Goal: Transaction & Acquisition: Book appointment/travel/reservation

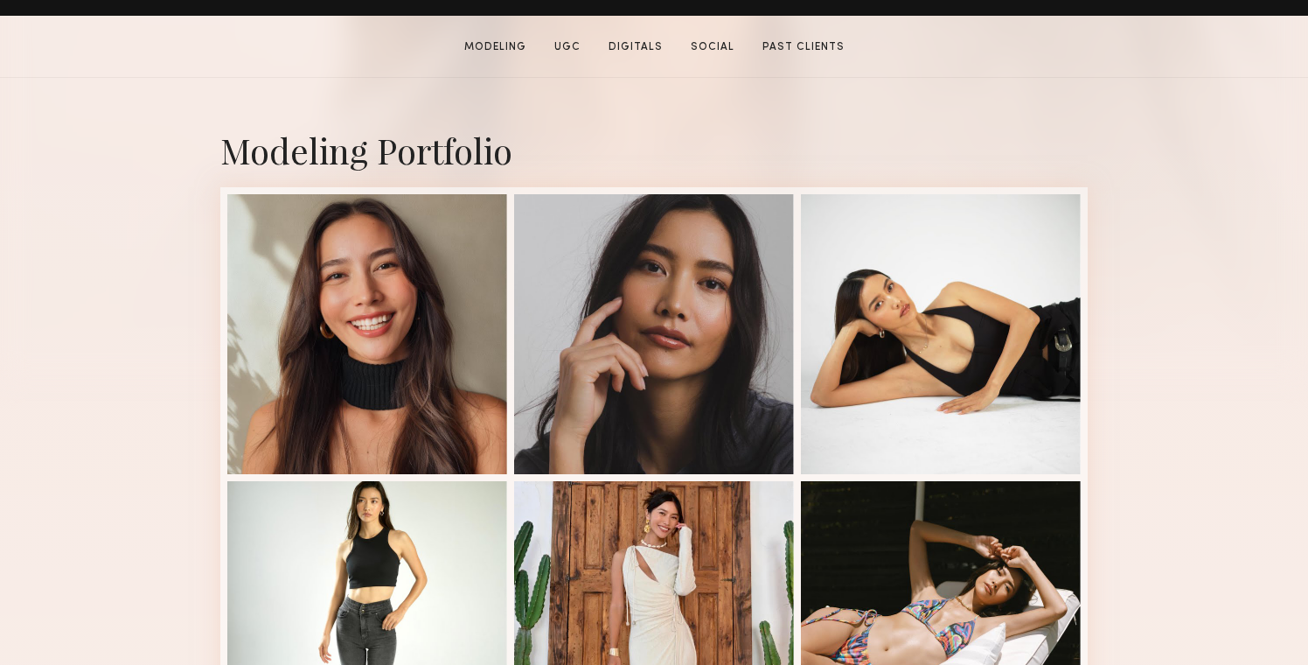
scroll to position [402, 0]
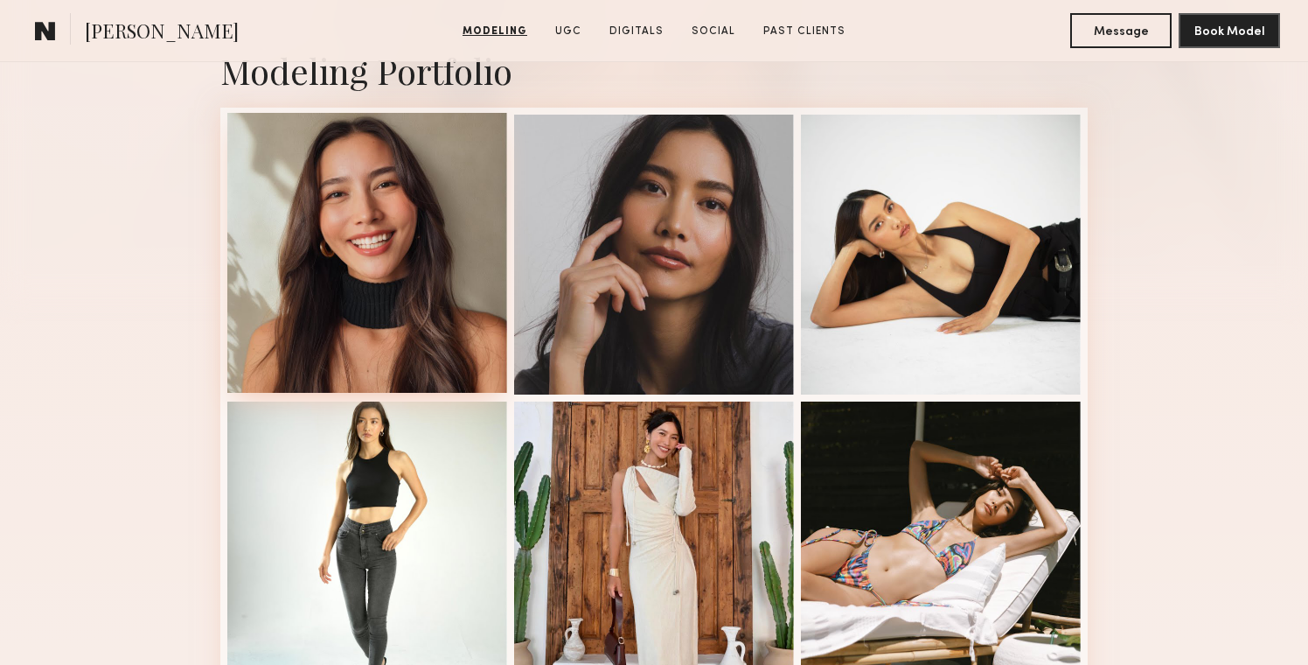
click at [436, 293] on div at bounding box center [367, 253] width 280 height 280
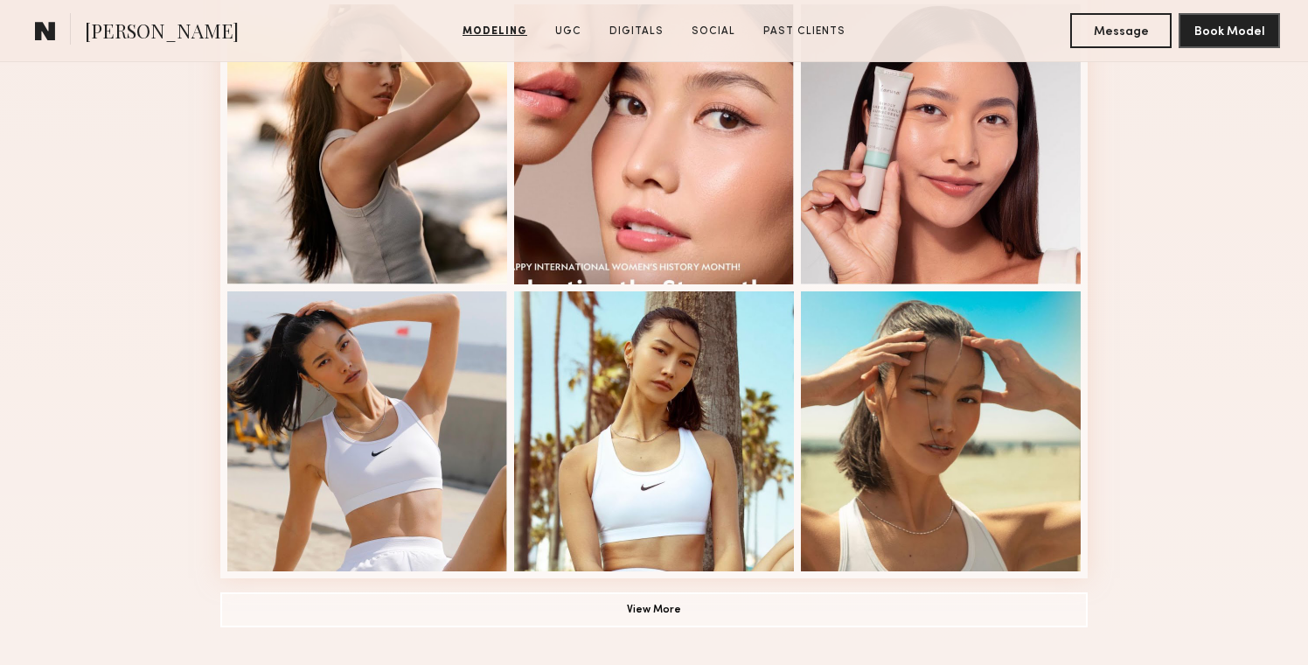
scroll to position [1091, 0]
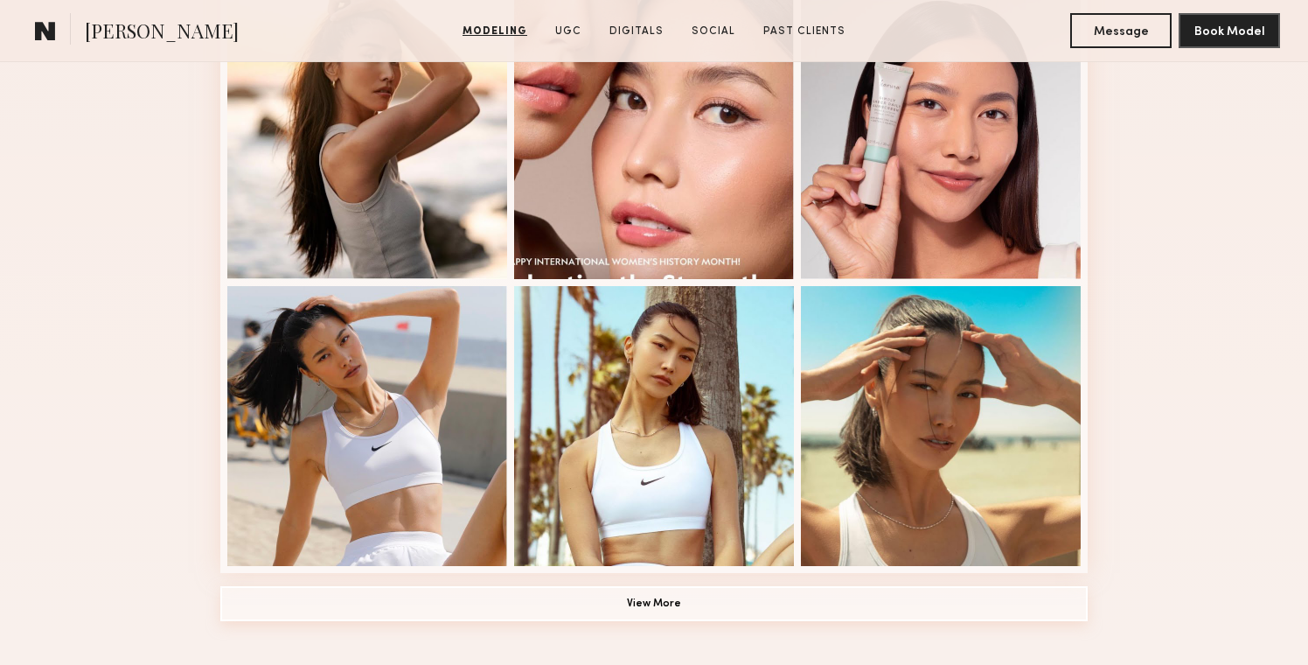
click at [692, 596] on button "View More" at bounding box center [654, 603] width 868 height 35
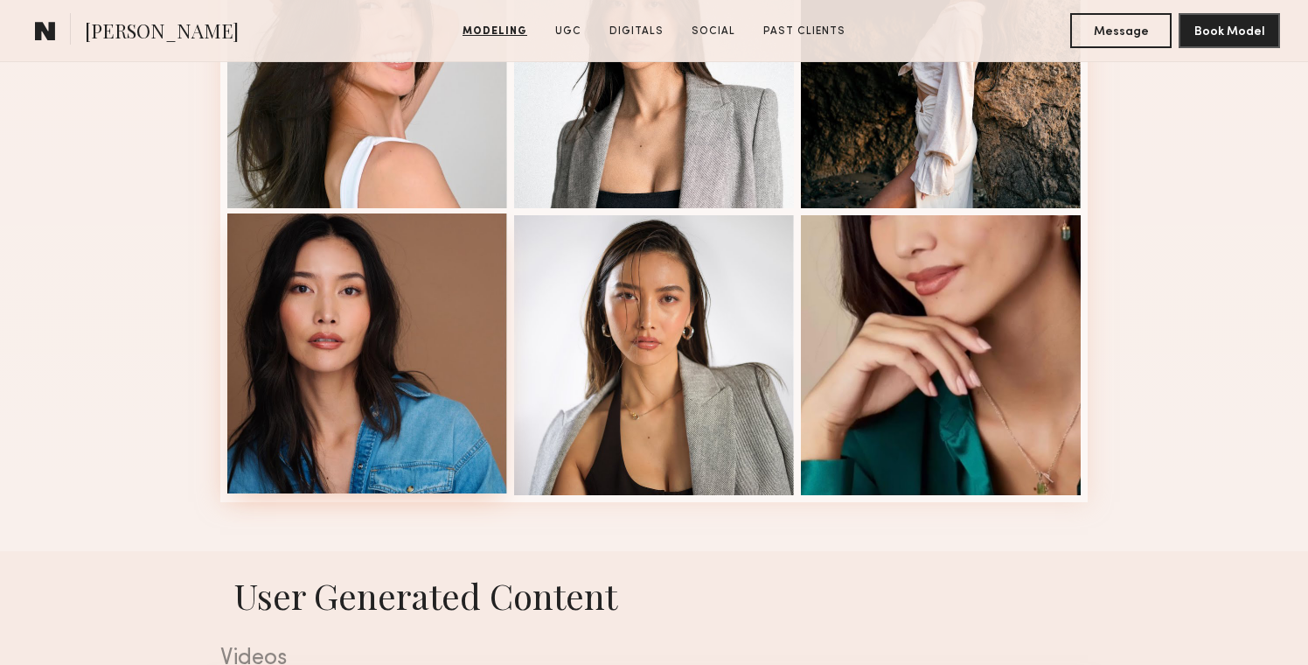
scroll to position [2307, 0]
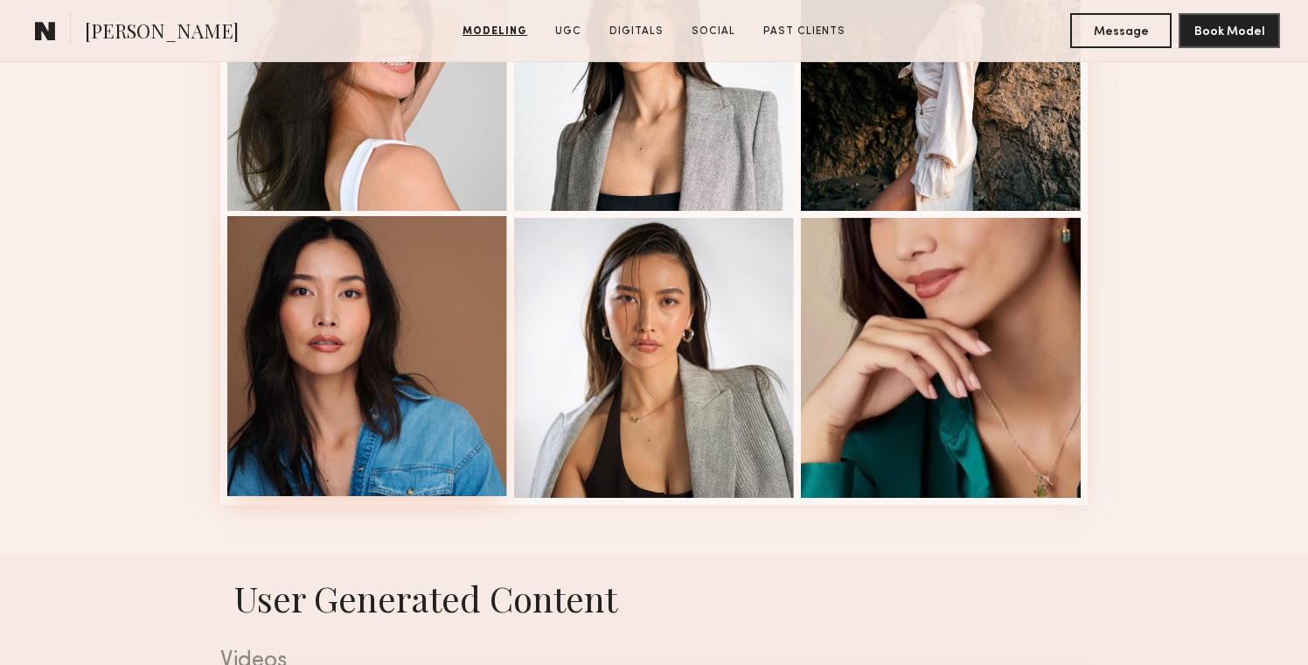
click at [366, 384] on div at bounding box center [367, 356] width 280 height 280
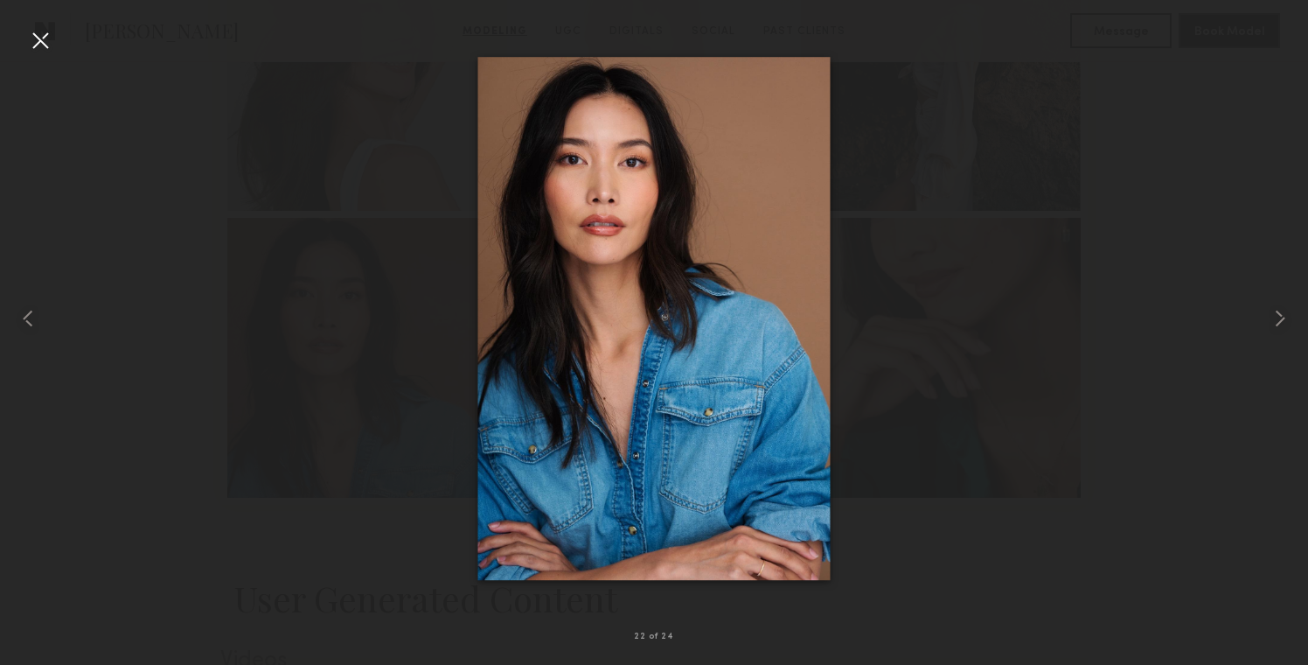
click at [896, 75] on div at bounding box center [654, 318] width 1308 height 581
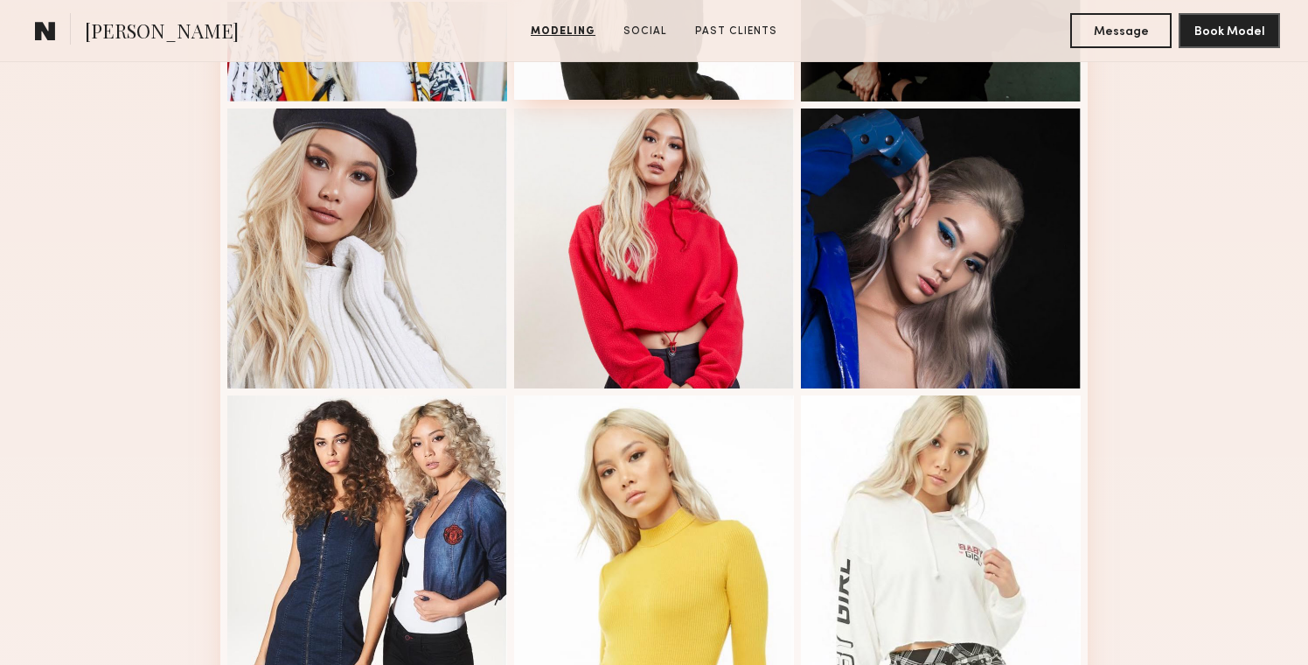
scroll to position [705, 0]
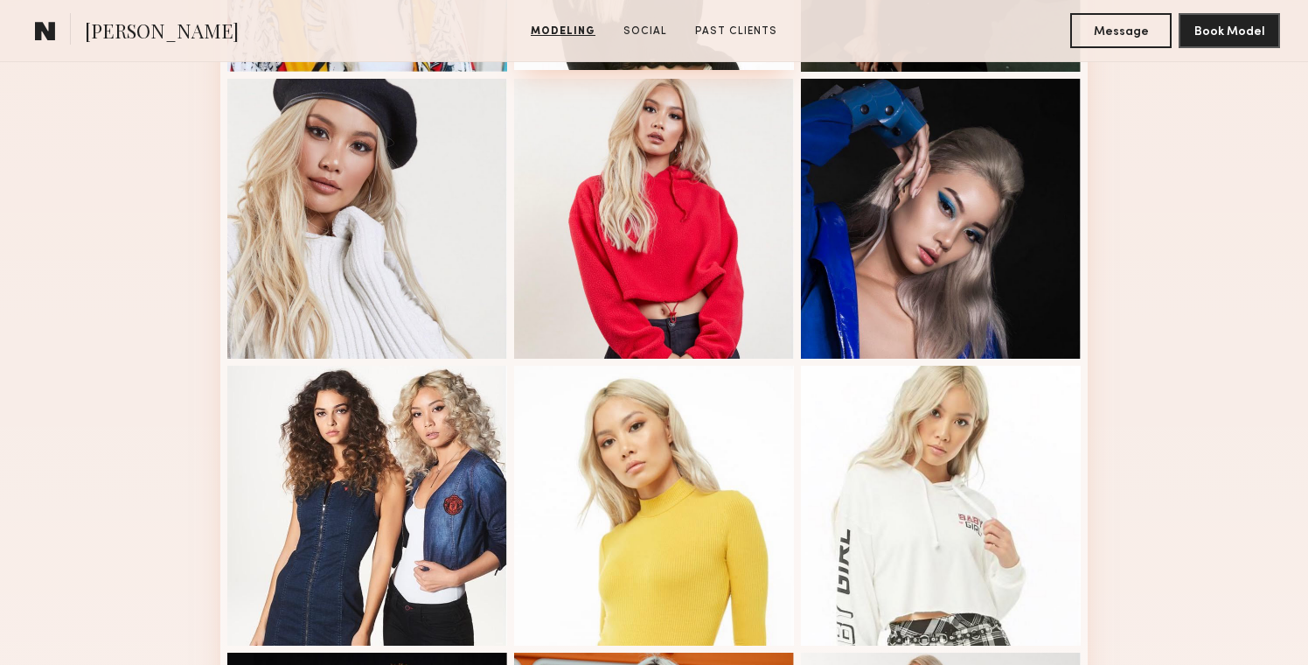
scroll to position [1324, 0]
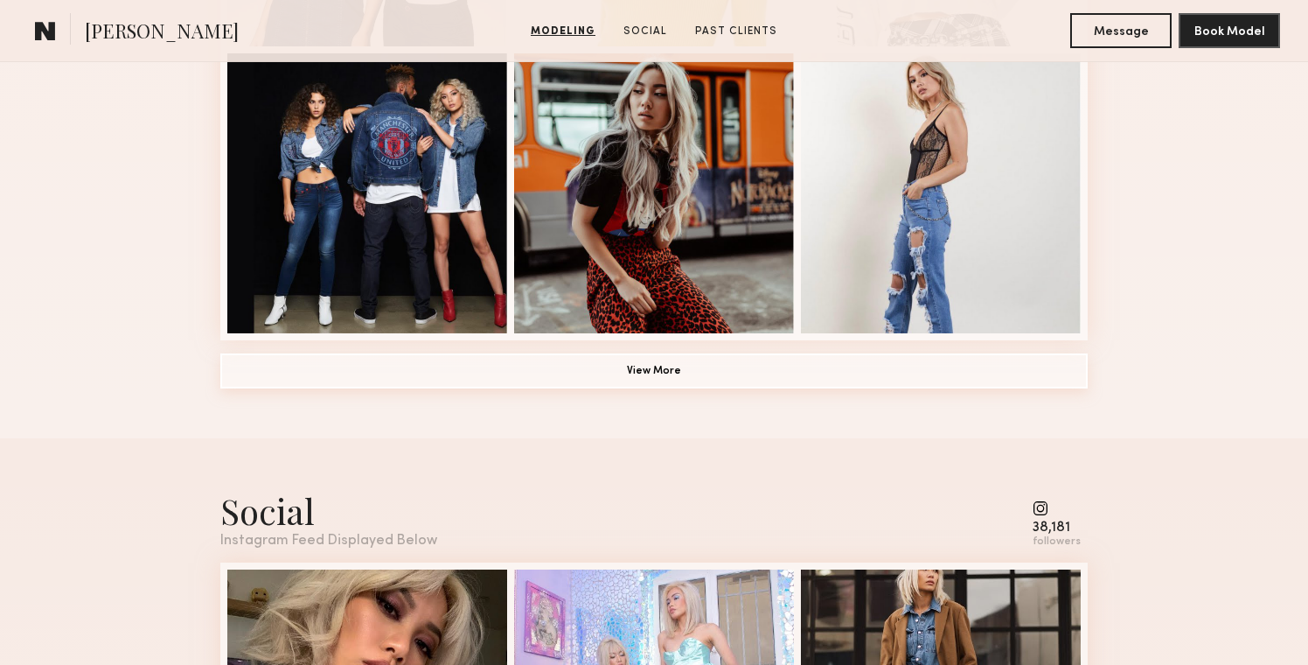
click at [649, 370] on button "View More" at bounding box center [654, 370] width 868 height 35
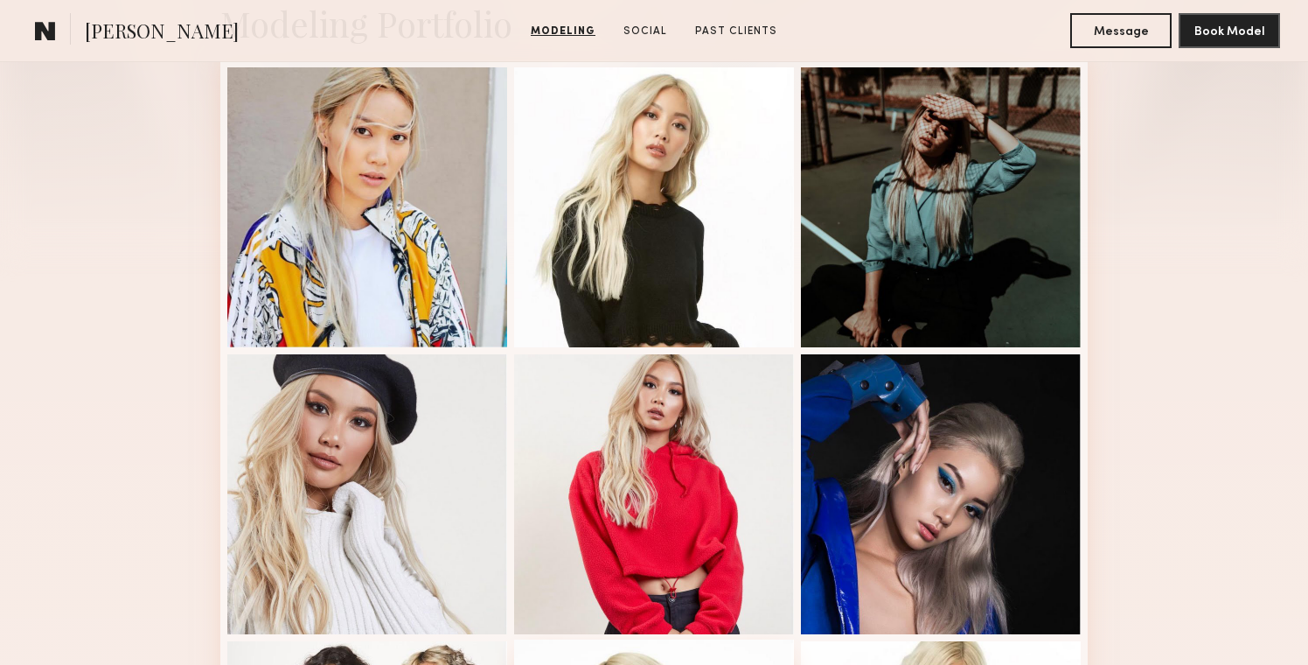
scroll to position [444, 0]
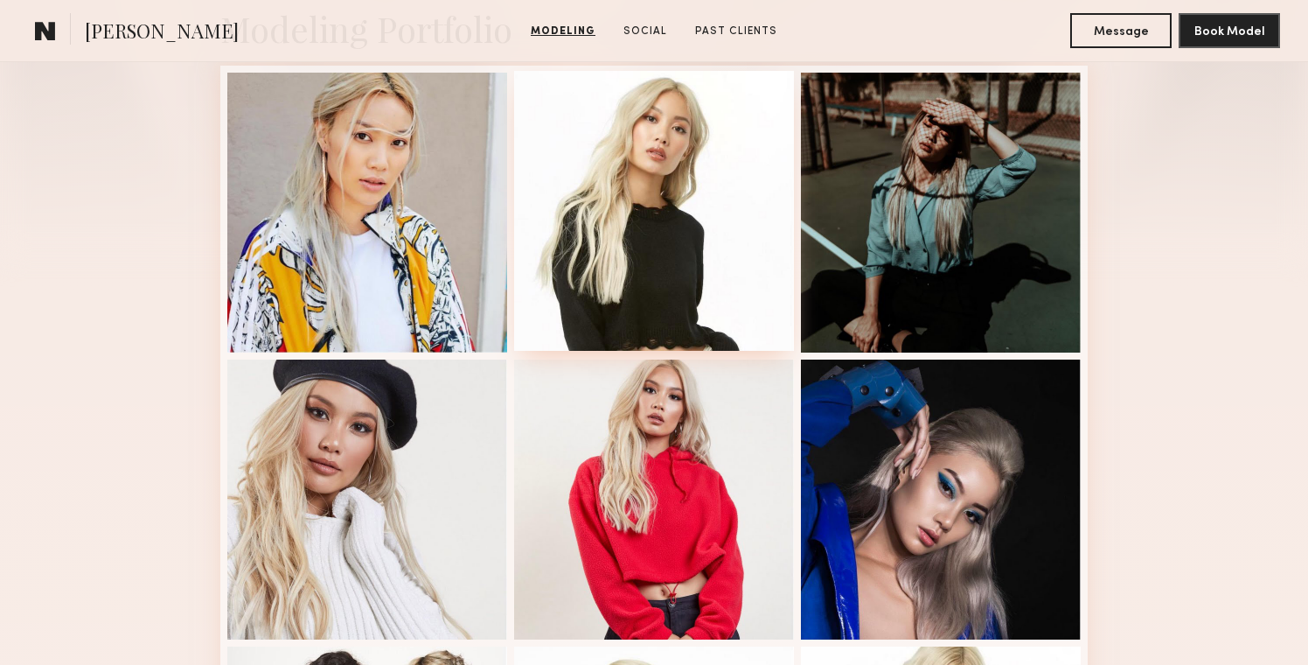
click at [703, 163] on div at bounding box center [654, 211] width 280 height 280
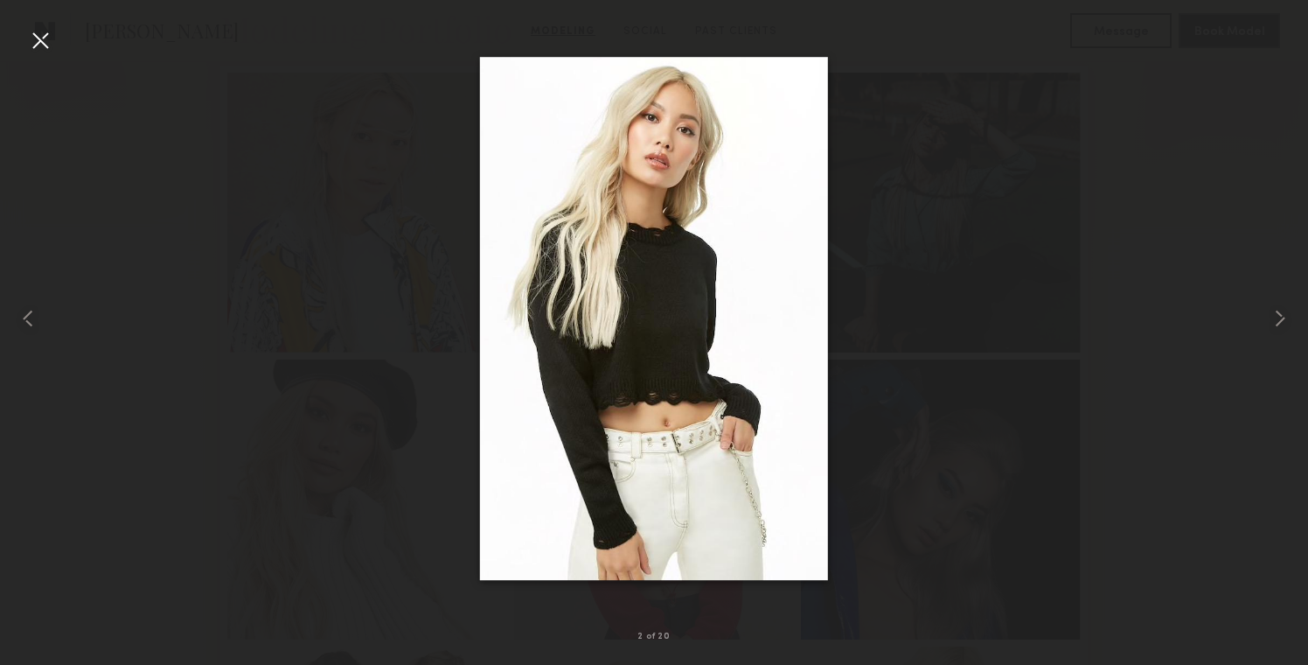
click at [953, 205] on div at bounding box center [654, 318] width 1308 height 581
click at [929, 239] on div at bounding box center [654, 318] width 1308 height 581
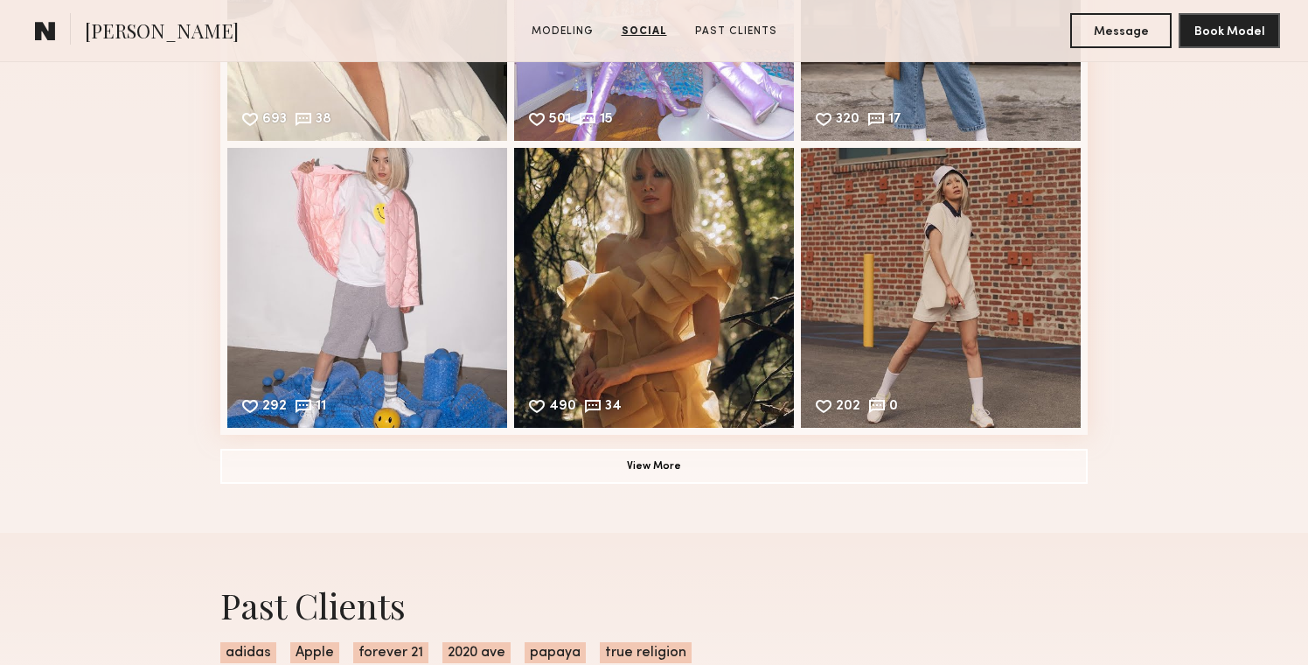
scroll to position [2847, 0]
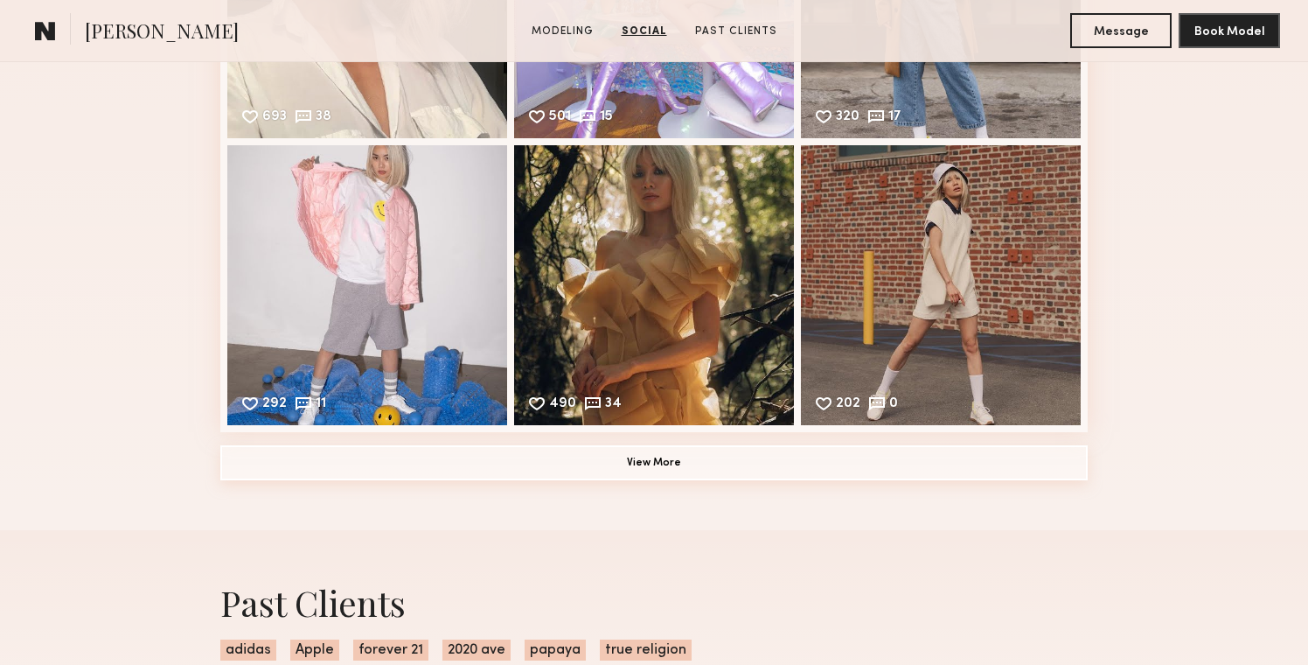
click at [602, 464] on button "View More" at bounding box center [654, 462] width 868 height 35
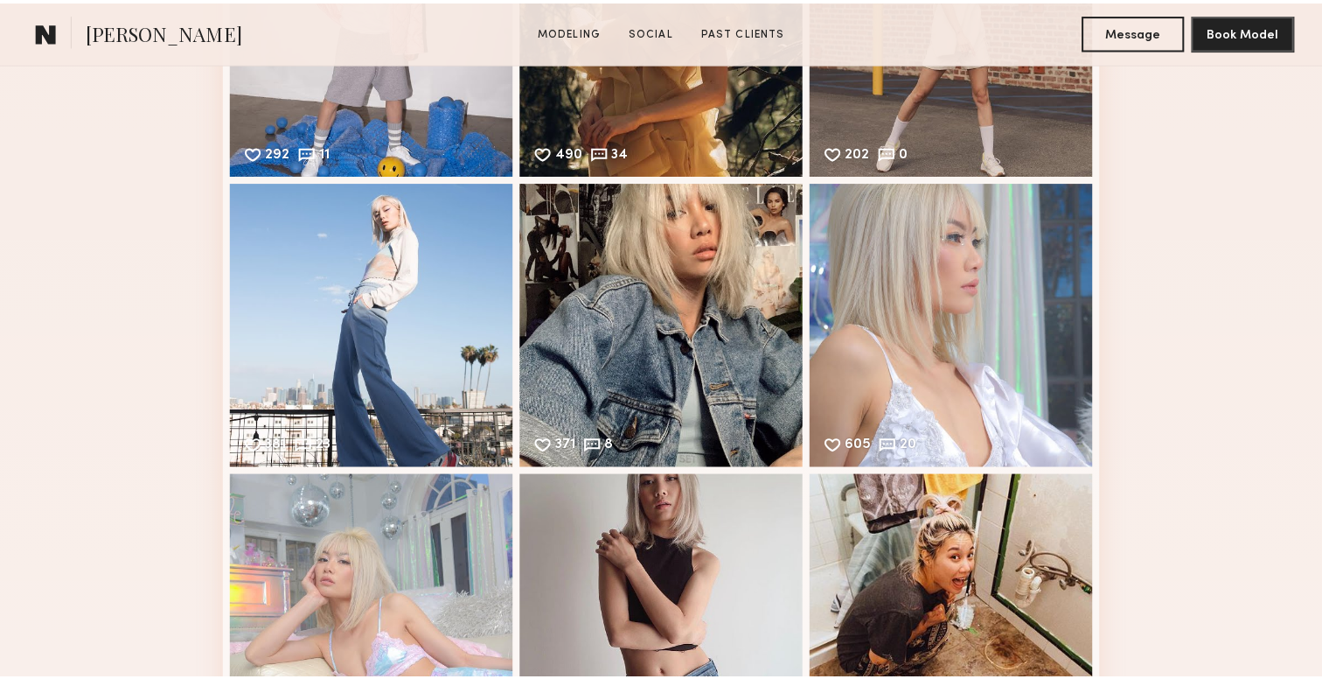
scroll to position [3065, 0]
